Goal: Task Accomplishment & Management: Manage account settings

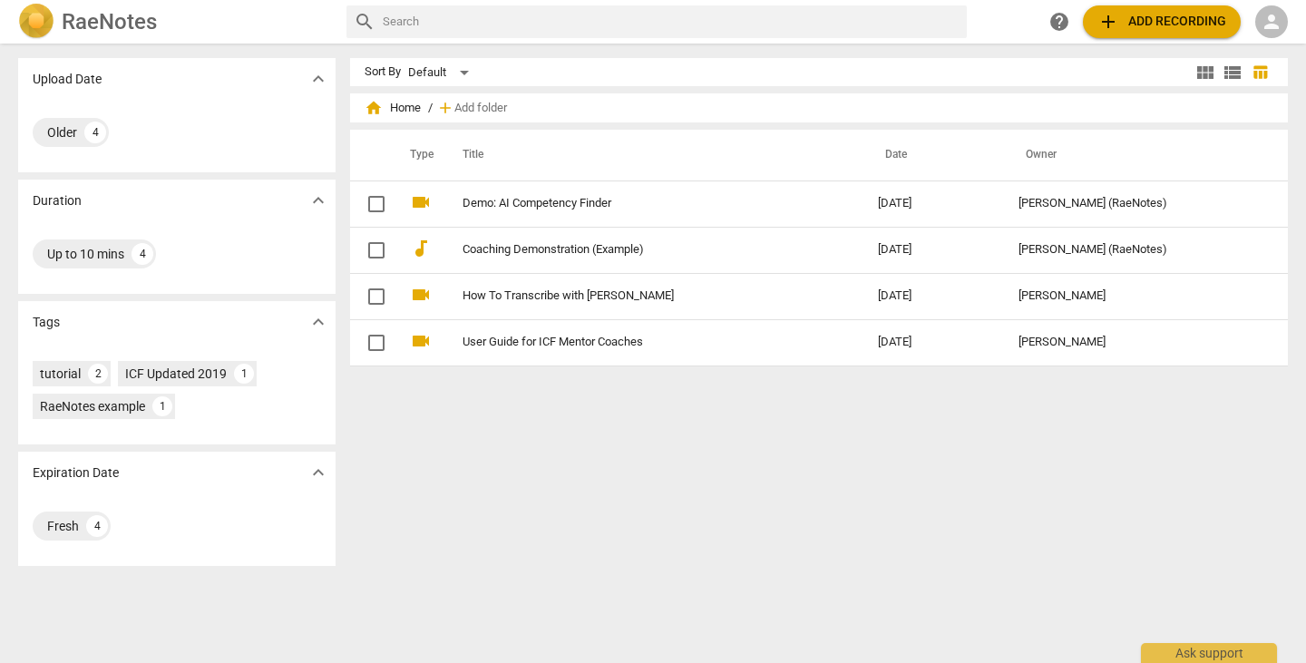
click at [79, 24] on h2 "RaeNotes" at bounding box center [109, 21] width 95 height 25
click at [1230, 64] on span "view_list" at bounding box center [1232, 73] width 22 height 22
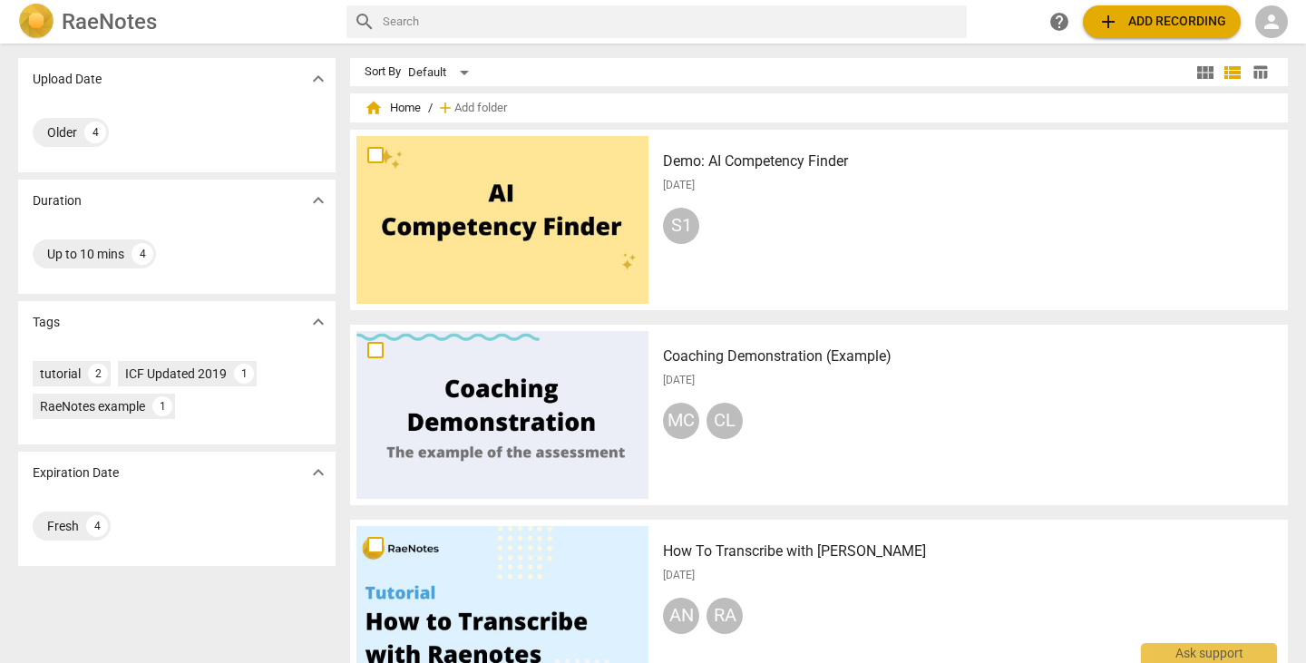
click at [1265, 65] on span "table_chart" at bounding box center [1259, 71] width 27 height 17
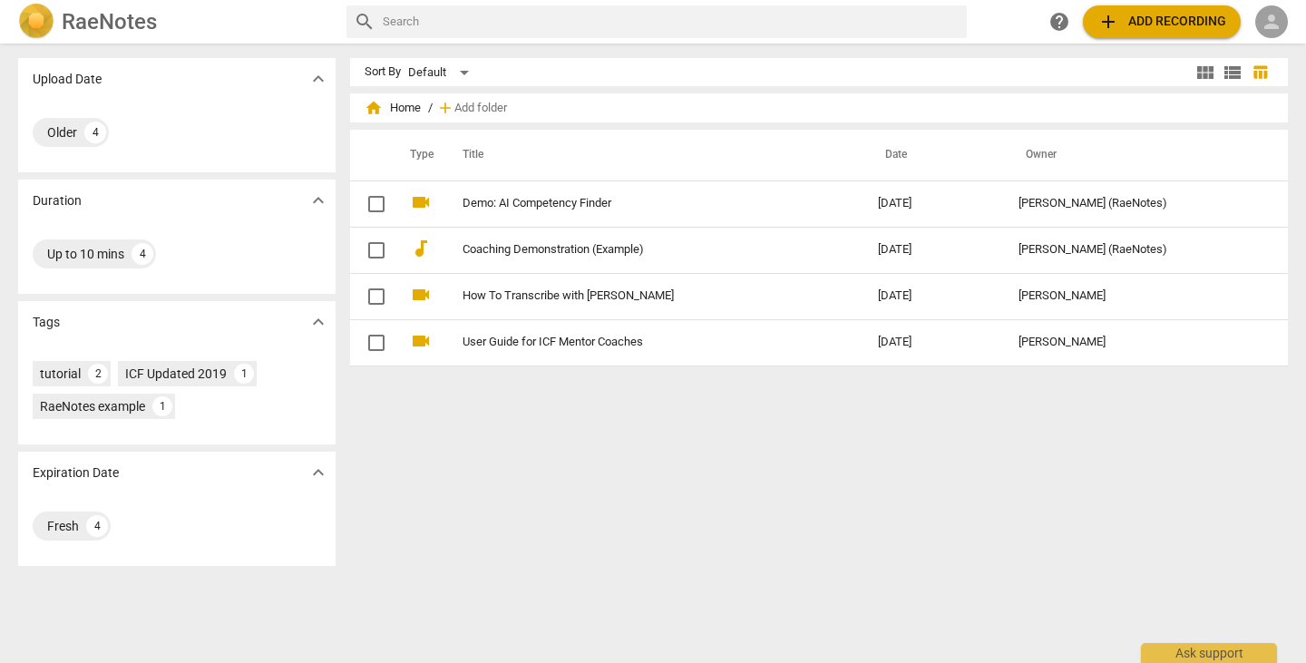
click at [1272, 15] on span "person" at bounding box center [1271, 22] width 22 height 22
click at [1272, 40] on li "Login" at bounding box center [1259, 44] width 65 height 44
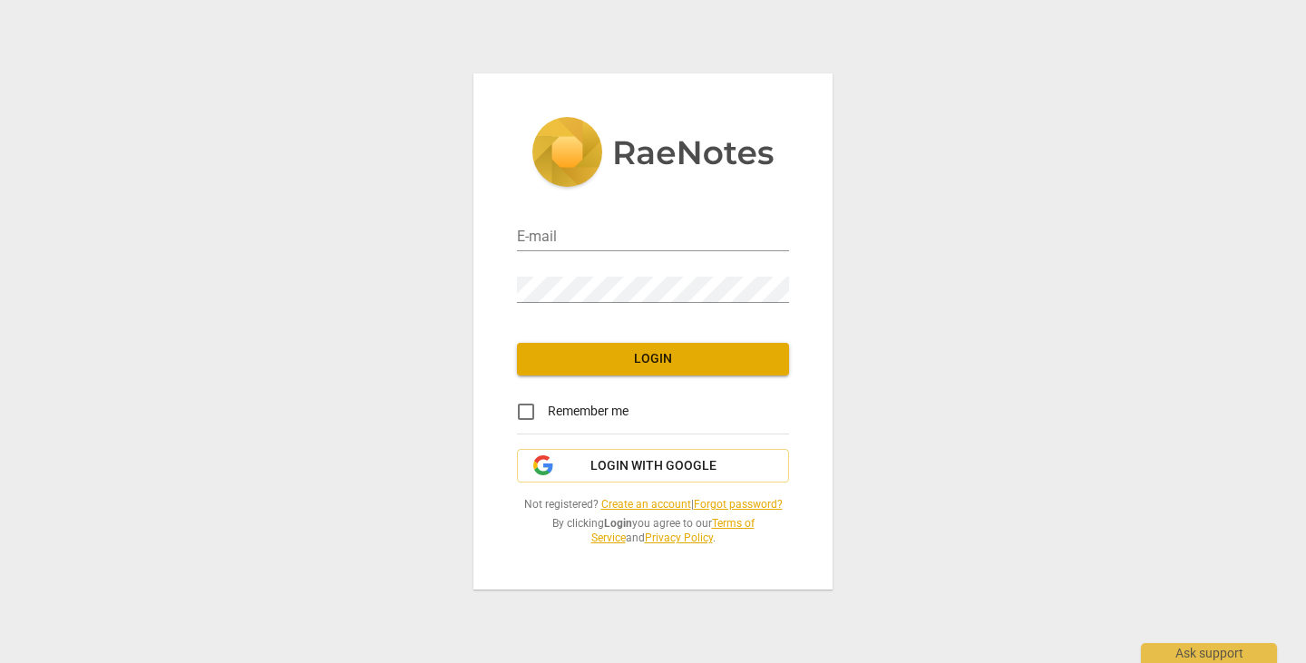
type input "[EMAIL_ADDRESS][DOMAIN_NAME]"
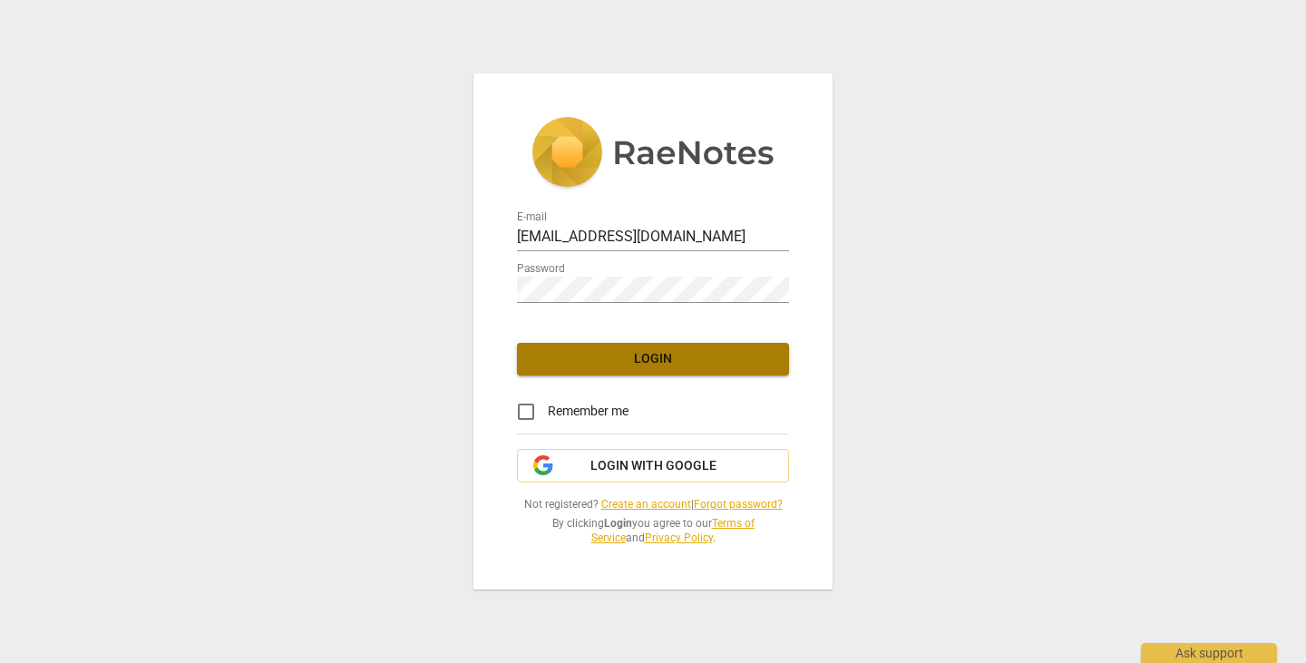
click at [635, 351] on span "Login" at bounding box center [652, 359] width 243 height 18
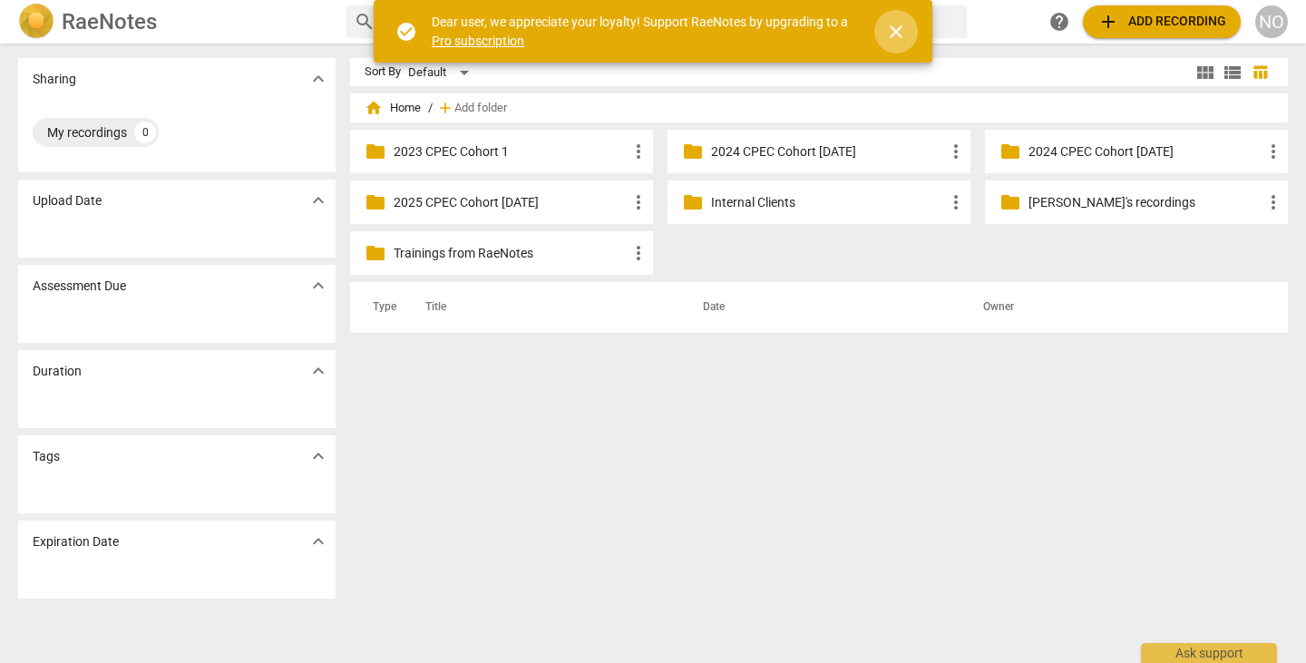
click at [893, 26] on span "close" at bounding box center [896, 32] width 22 height 22
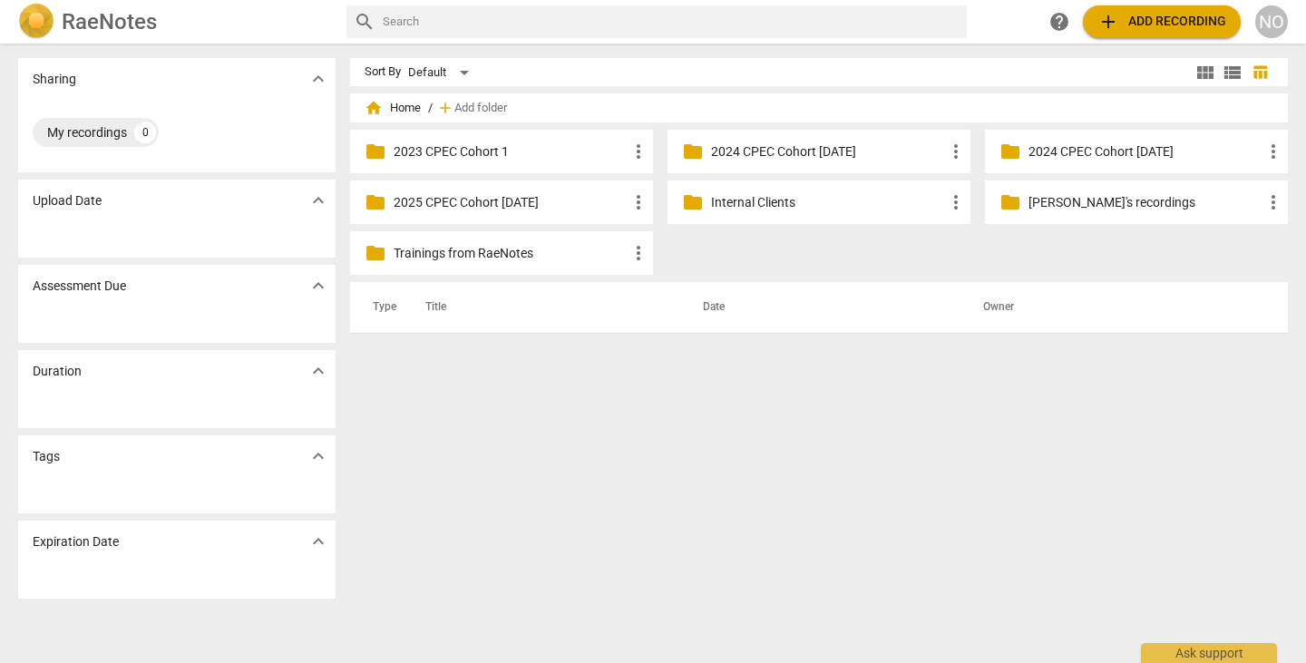
click at [459, 206] on p "2025 CPEC Cohort [DATE]" at bounding box center [511, 202] width 234 height 19
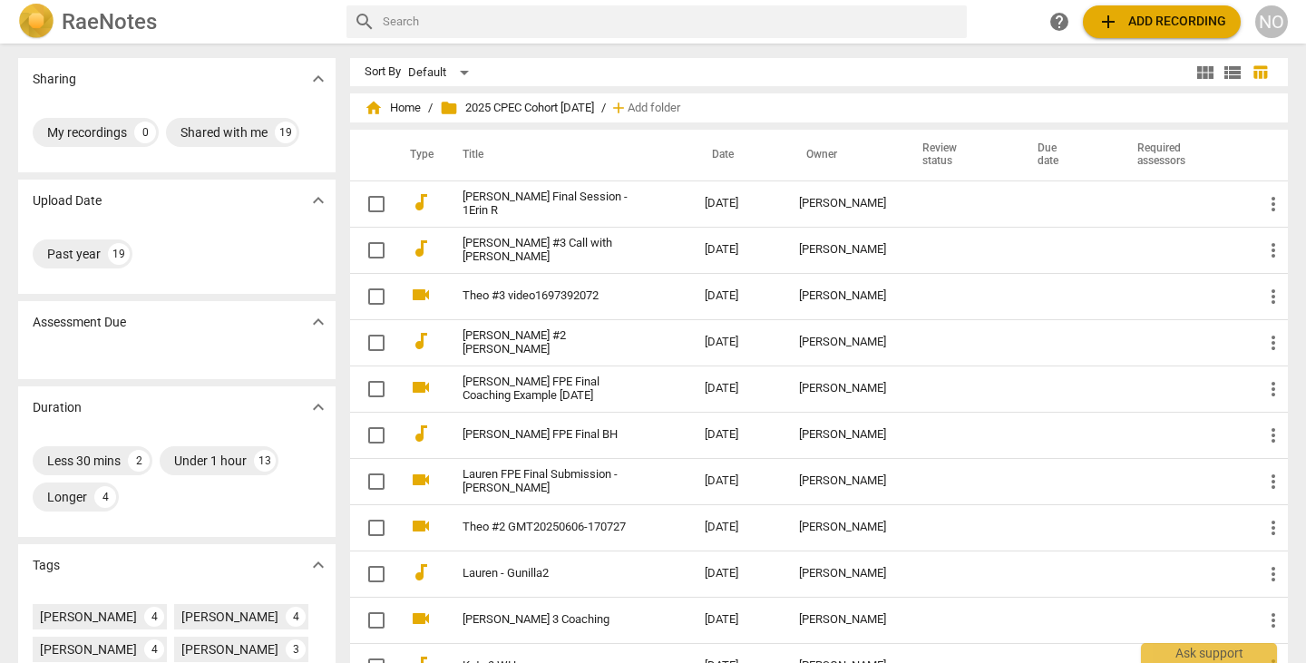
click at [471, 152] on th "Title" at bounding box center [565, 155] width 249 height 51
click at [478, 152] on th "Title" at bounding box center [565, 155] width 249 height 51
click at [470, 154] on th "Title" at bounding box center [565, 155] width 249 height 51
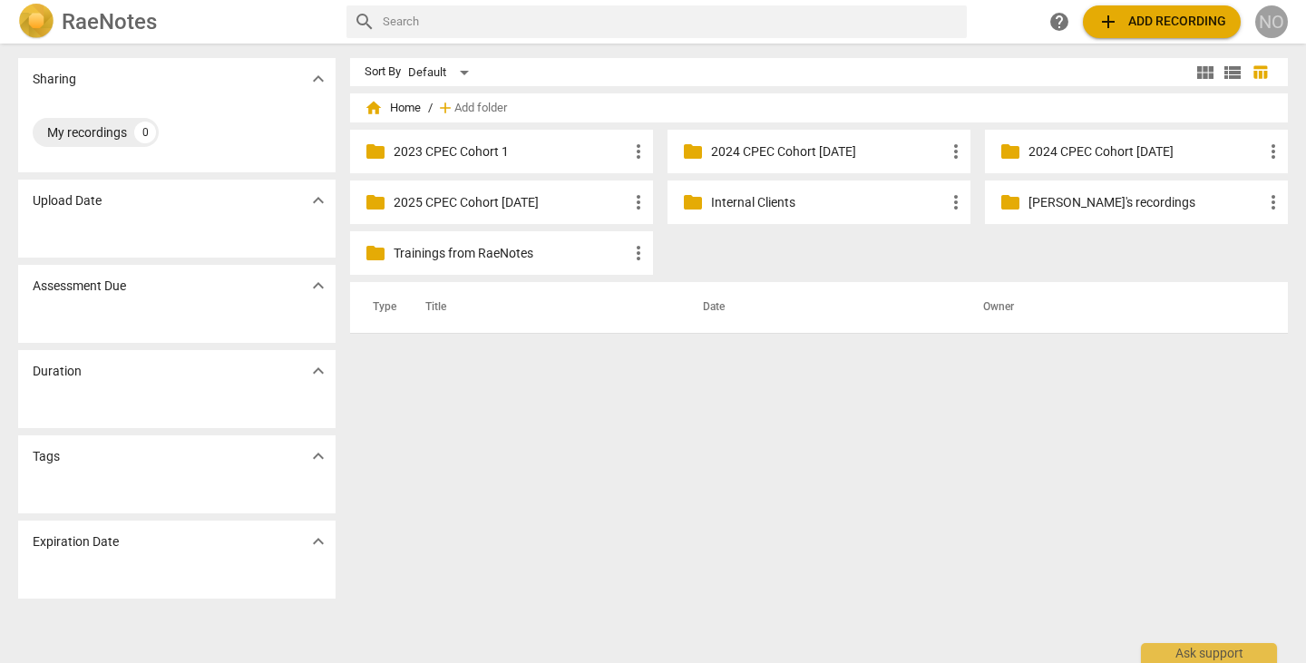
click at [1268, 17] on div "NO" at bounding box center [1271, 21] width 33 height 33
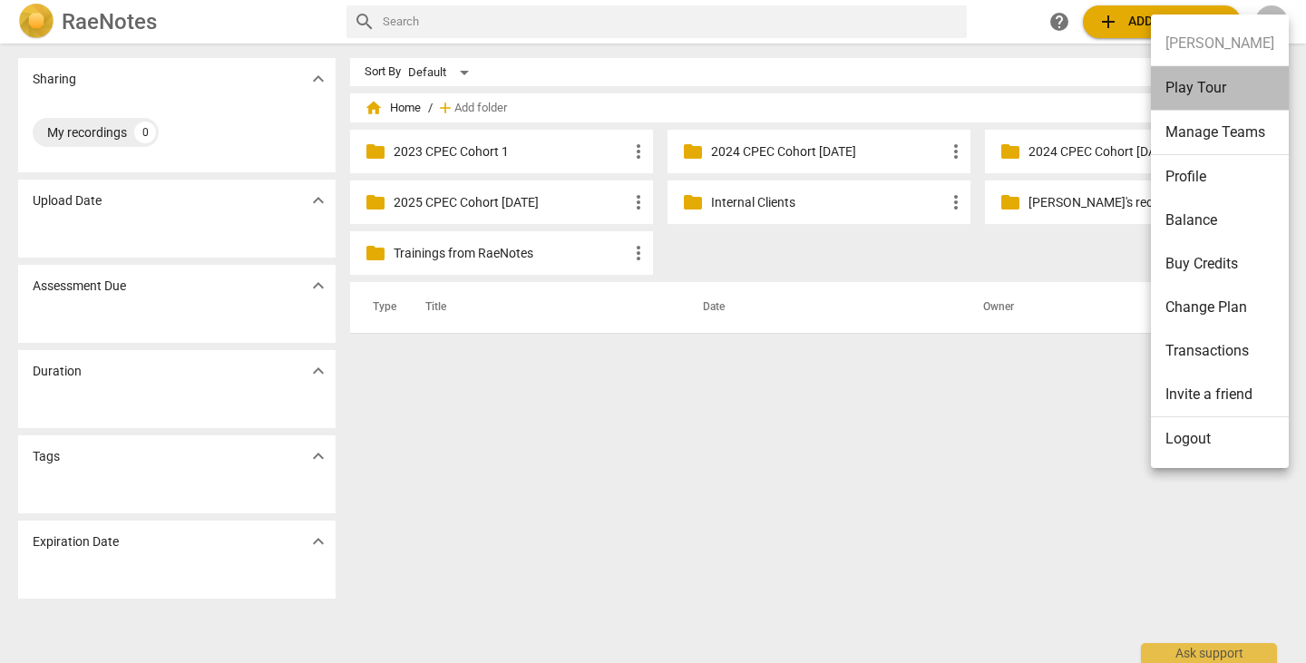
click at [1198, 85] on li "Play Tour" at bounding box center [1220, 88] width 138 height 44
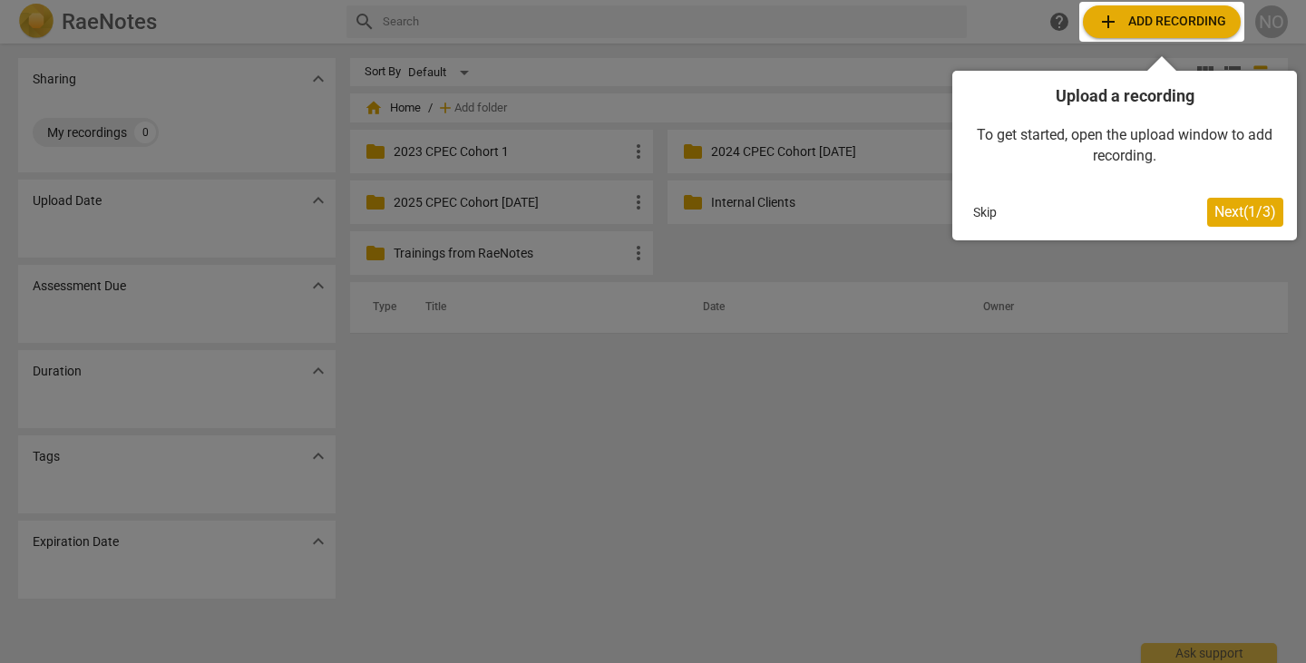
click at [982, 208] on button "Skip" at bounding box center [985, 212] width 38 height 27
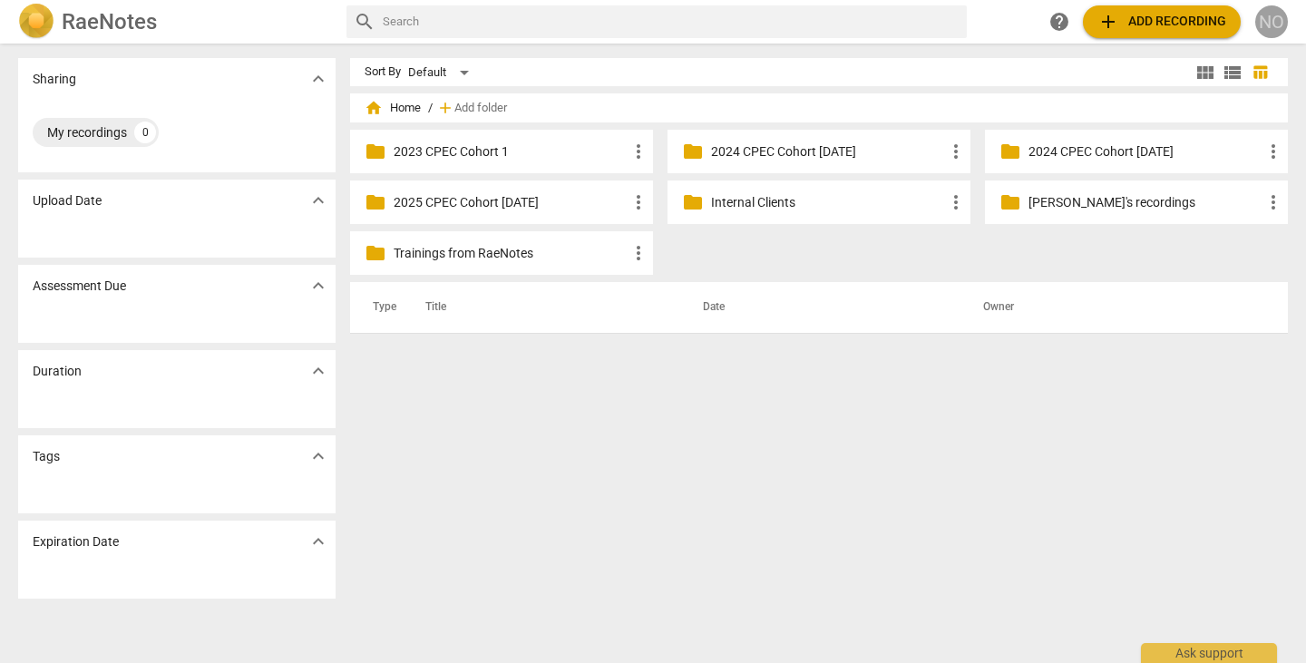
click at [1268, 24] on div "NO" at bounding box center [1271, 21] width 33 height 33
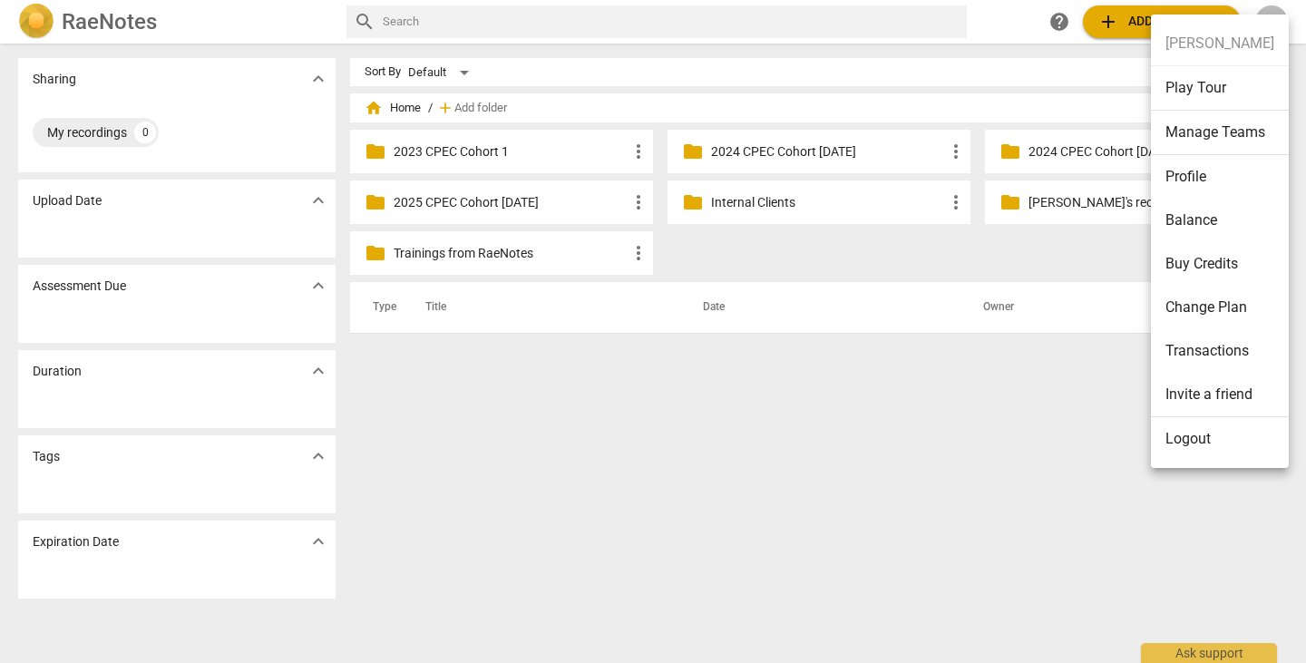
click at [1192, 173] on li "Profile" at bounding box center [1220, 177] width 138 height 44
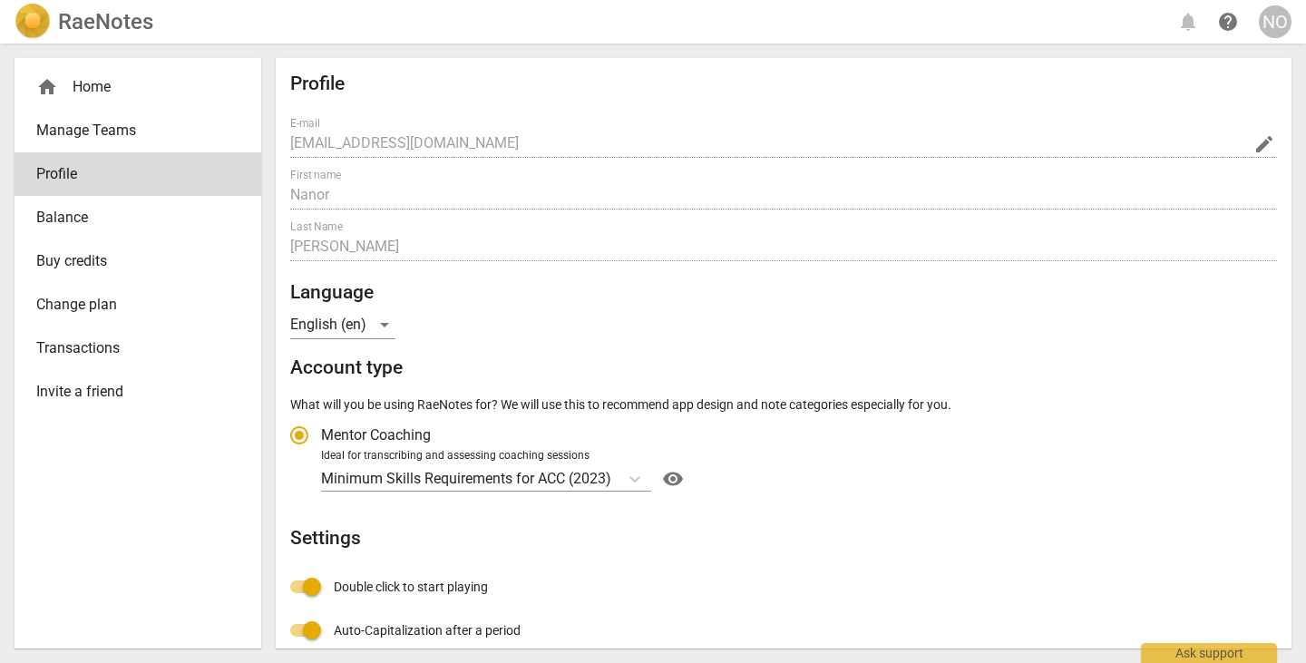
radio input "false"
click at [275, 147] on div "home Home Manage Teams Profile Balance Buy credits Change plan Transactions Inv…" at bounding box center [653, 353] width 1306 height 619
